Goal: Task Accomplishment & Management: Manage account settings

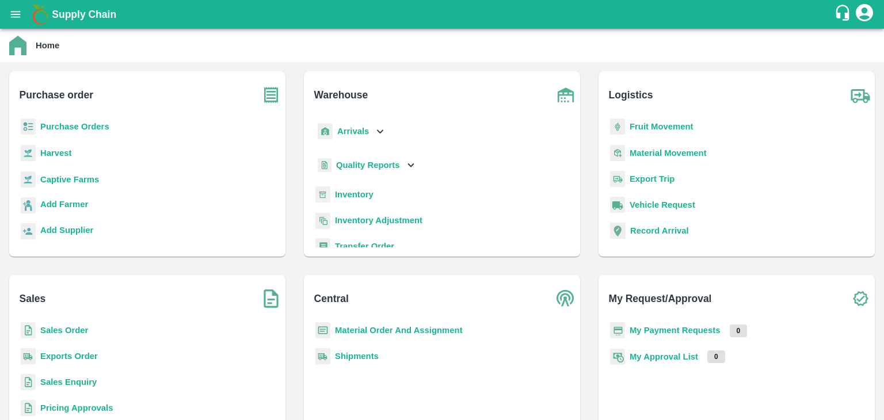
click at [71, 130] on b "Purchase Orders" at bounding box center [74, 126] width 69 height 9
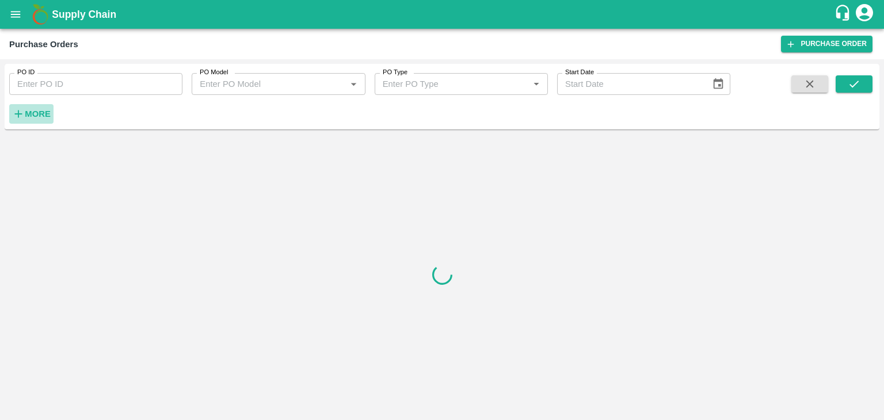
click at [32, 118] on strong "More" at bounding box center [38, 113] width 26 height 9
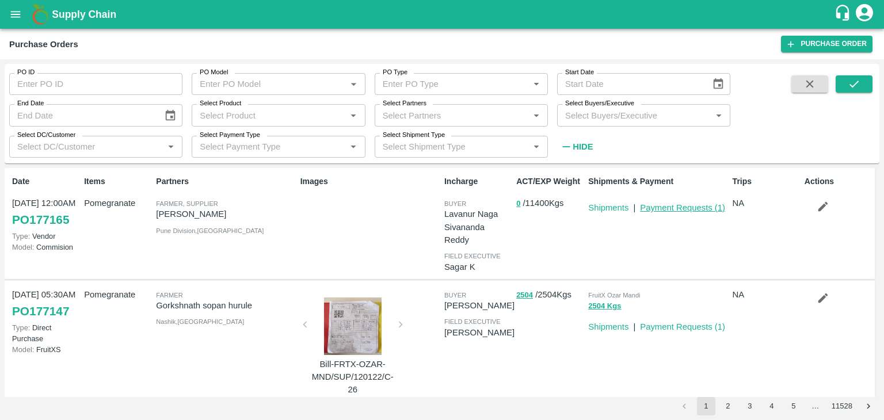
click at [654, 212] on link "Payment Requests ( 1 )" at bounding box center [682, 207] width 85 height 9
